Goal: Task Accomplishment & Management: Complete application form

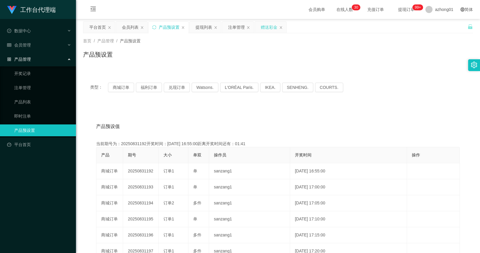
click at [272, 27] on div "赠送彩金" at bounding box center [269, 27] width 17 height 11
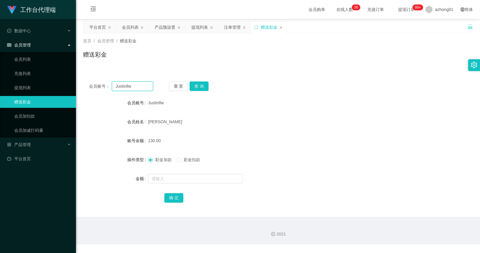
click at [135, 89] on input "Justinllw" at bounding box center [132, 86] width 41 height 9
paste input "Steve83"
type input "Steve83"
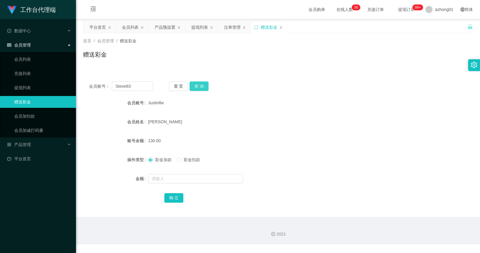
click at [202, 82] on button "查 询" at bounding box center [198, 86] width 19 height 9
click at [176, 160] on div "彩金加款 彩金扣款" at bounding box center [176, 160] width 57 height 6
click at [180, 177] on input "text" at bounding box center [195, 178] width 95 height 9
type input "30"
click at [172, 201] on button "确 定" at bounding box center [173, 197] width 19 height 9
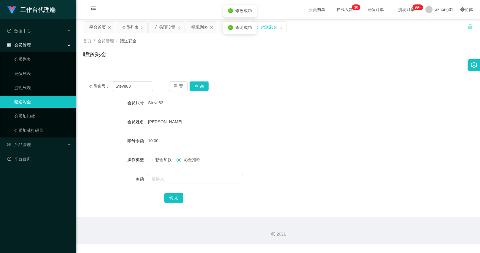
click at [221, 136] on div "10.00" at bounding box center [261, 141] width 227 height 12
click at [119, 85] on input "Steve83" at bounding box center [132, 86] width 41 height 9
click at [237, 33] on div "注单管理" at bounding box center [234, 33] width 22 height 23
click at [235, 26] on div "注单管理" at bounding box center [232, 27] width 17 height 11
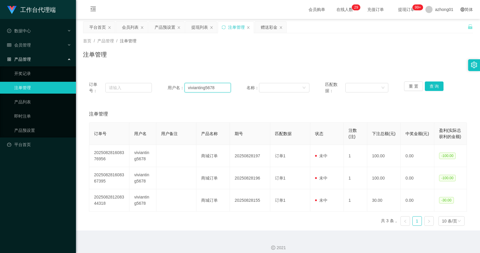
click at [199, 84] on input "vivianting5678" at bounding box center [207, 87] width 46 height 9
paste input "Steve83"
type input "Steve83"
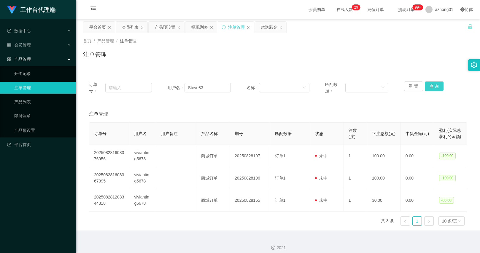
click at [432, 85] on button "查 询" at bounding box center [434, 86] width 19 height 9
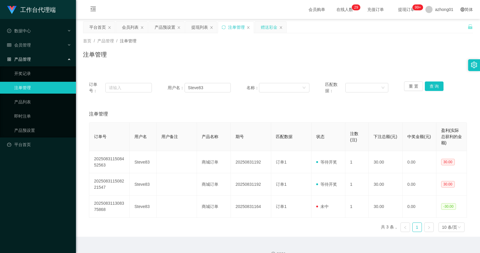
click at [265, 25] on div "赠送彩金" at bounding box center [269, 27] width 17 height 11
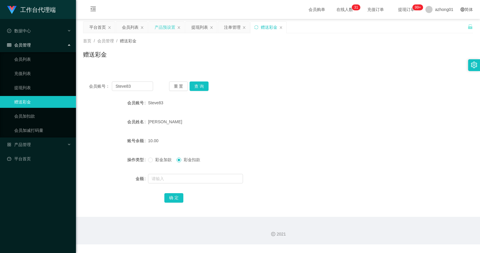
click at [164, 28] on div "产品预设置" at bounding box center [164, 27] width 21 height 11
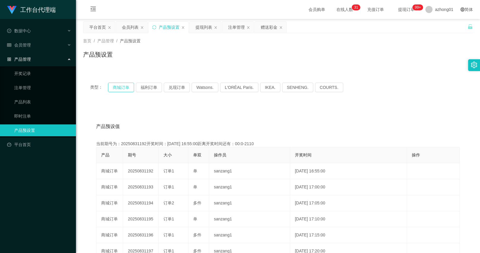
click at [116, 89] on button "商城订单" at bounding box center [121, 87] width 26 height 9
click at [133, 25] on div "会员列表" at bounding box center [130, 27] width 17 height 11
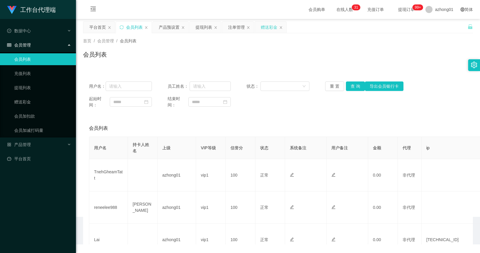
click at [267, 28] on div "赠送彩金" at bounding box center [269, 27] width 17 height 11
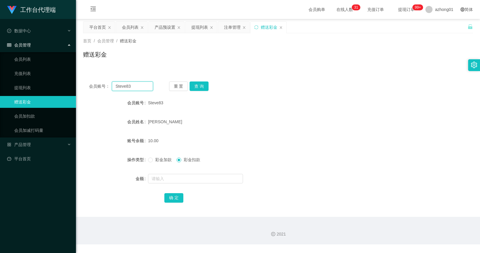
click at [149, 89] on input "Steve83" at bounding box center [132, 86] width 41 height 9
paste input "Nad96"
type input "Nad96"
click at [195, 85] on button "查 询" at bounding box center [198, 86] width 19 height 9
